Goal: Task Accomplishment & Management: Use online tool/utility

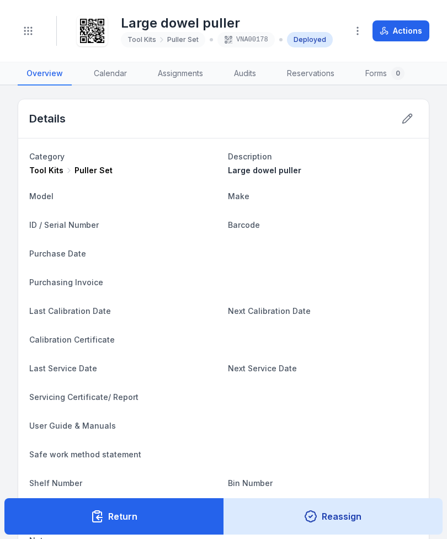
click at [31, 16] on div "Toggle Navigation" at bounding box center [28, 31] width 21 height 30
click at [23, 40] on button "Toggle Navigation" at bounding box center [28, 30] width 21 height 21
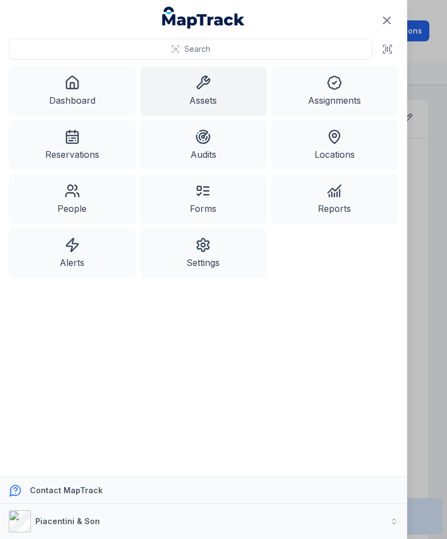
click at [59, 89] on link "Dashboard" at bounding box center [72, 91] width 127 height 50
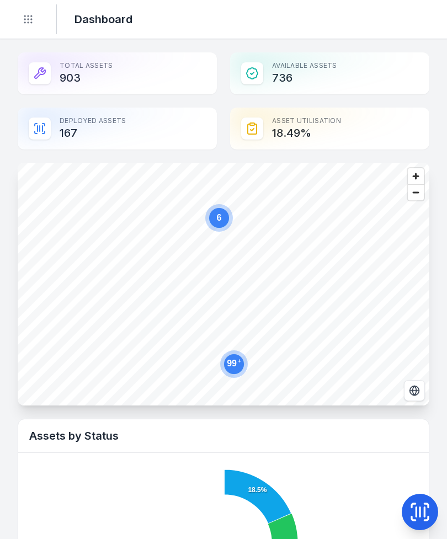
click at [417, 499] on button at bounding box center [420, 512] width 36 height 36
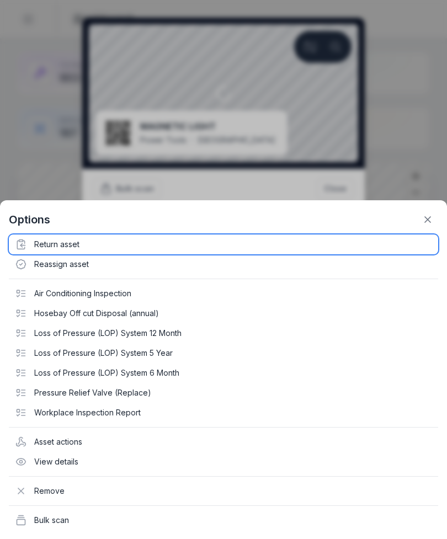
click at [57, 252] on div "Return asset" at bounding box center [224, 245] width 430 height 20
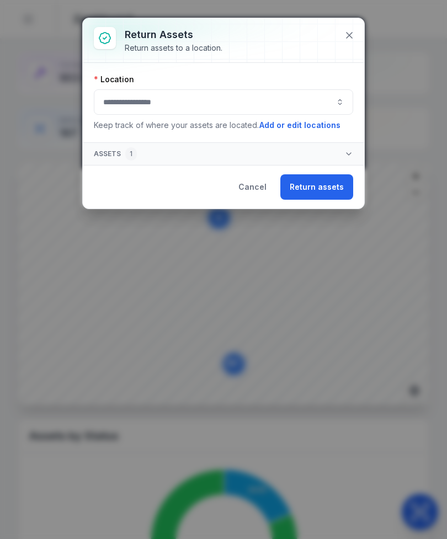
click at [291, 100] on button "button" at bounding box center [223, 101] width 259 height 25
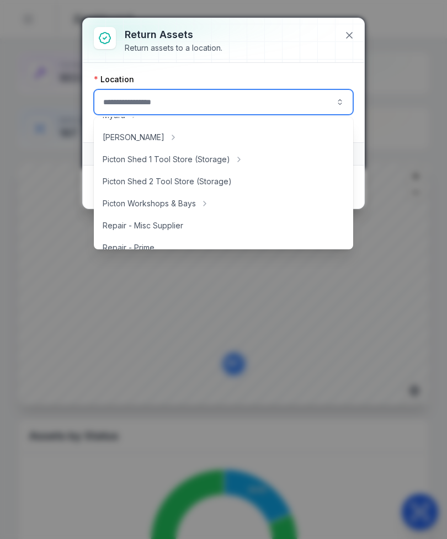
scroll to position [191, 0]
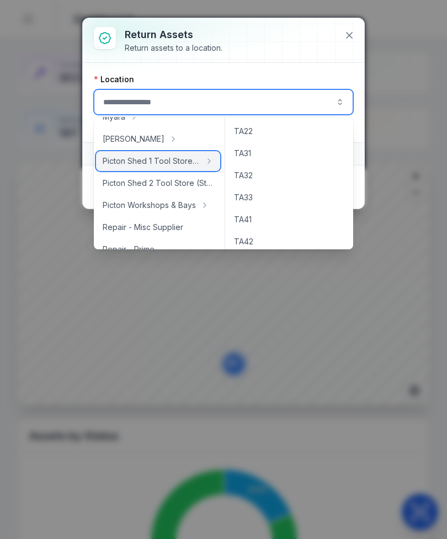
click at [195, 156] on span "Picton Shed 1 Tool Store (Storage)" at bounding box center [152, 161] width 98 height 11
type input "**********"
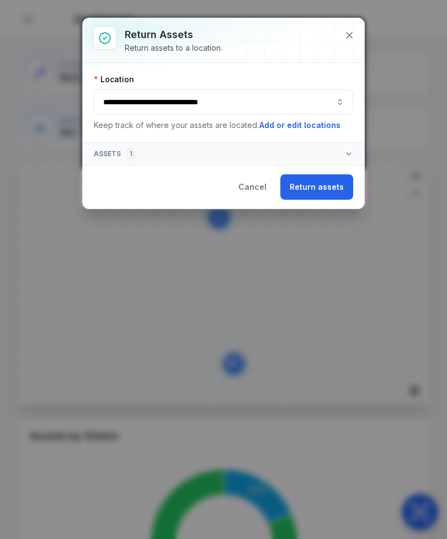
click at [319, 184] on button "Return assets" at bounding box center [316, 186] width 73 height 25
